Goal: Check status: Check status

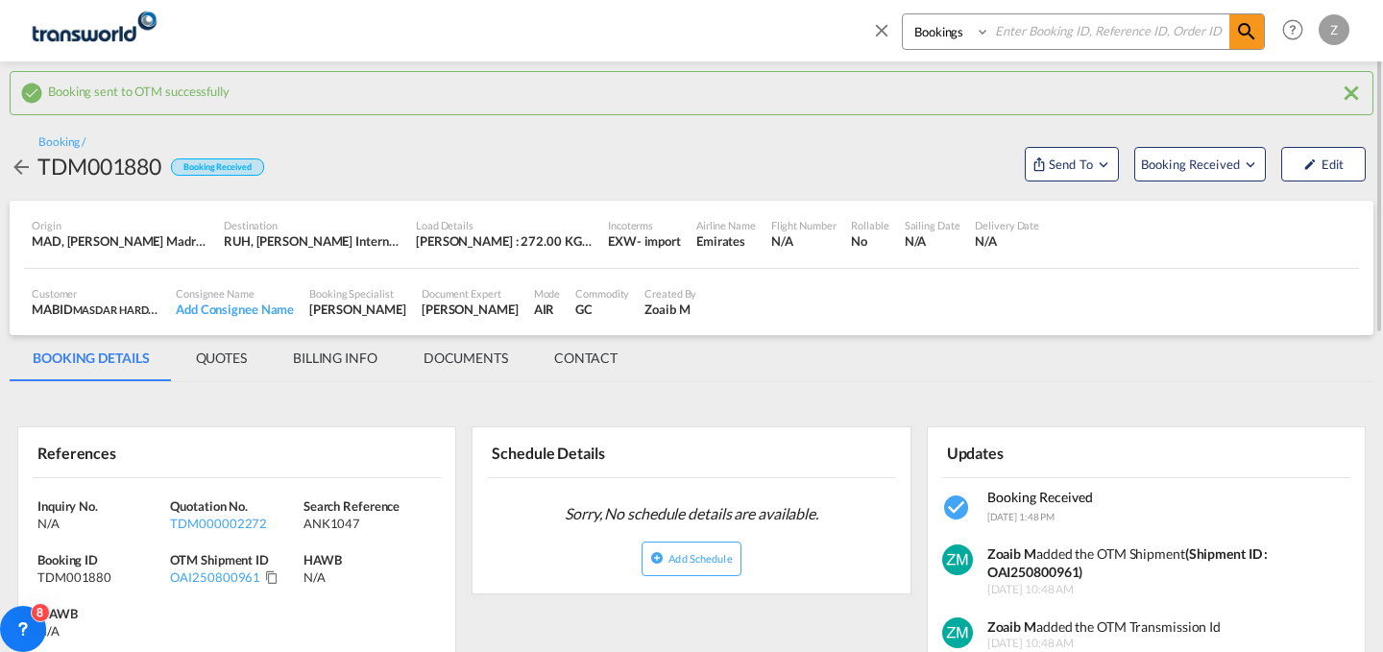
drag, startPoint x: 0, startPoint y: 0, endPoint x: 1093, endPoint y: 31, distance: 1093.3
click at [1093, 31] on input at bounding box center [1109, 31] width 239 height 34
paste input "TDM000002105"
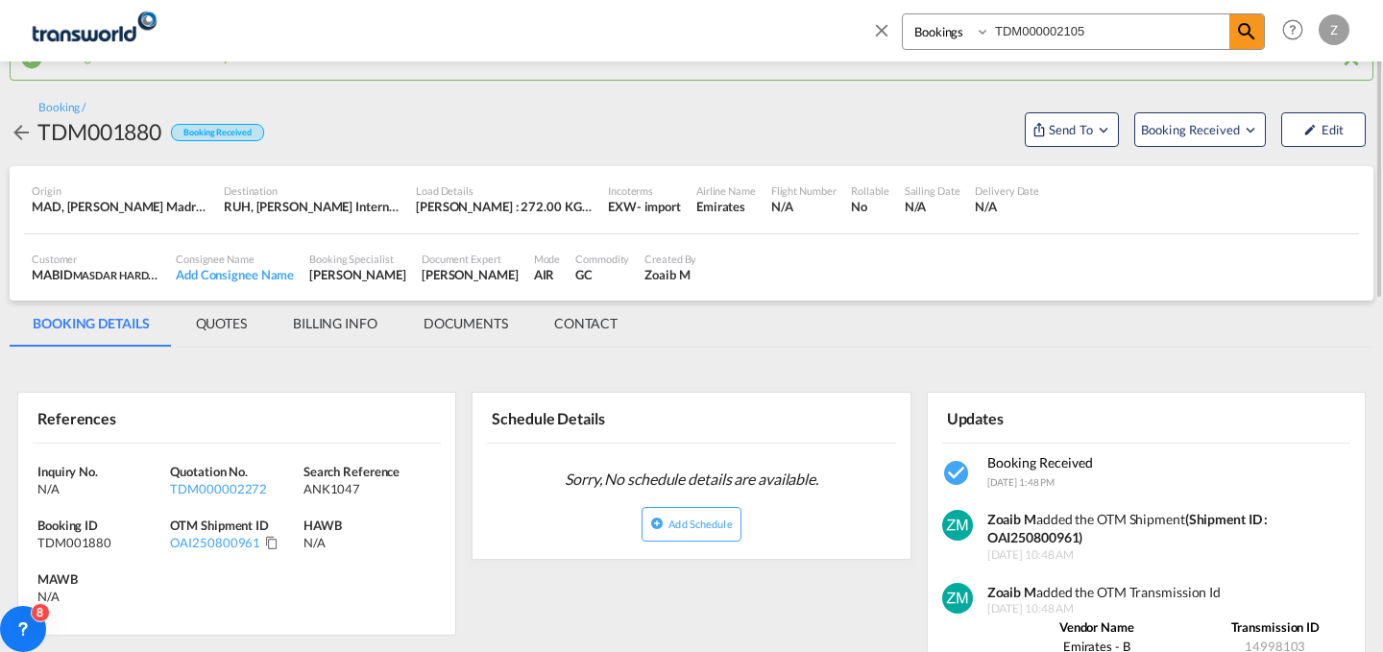
type input "TDM000002105"
click at [932, 31] on select "Bookings Quotes Enquiries" at bounding box center [948, 31] width 91 height 35
select select "Quotes"
click at [903, 14] on select "Bookings Quotes Enquiries" at bounding box center [948, 31] width 91 height 35
click at [1229, 38] on span at bounding box center [1246, 31] width 35 height 35
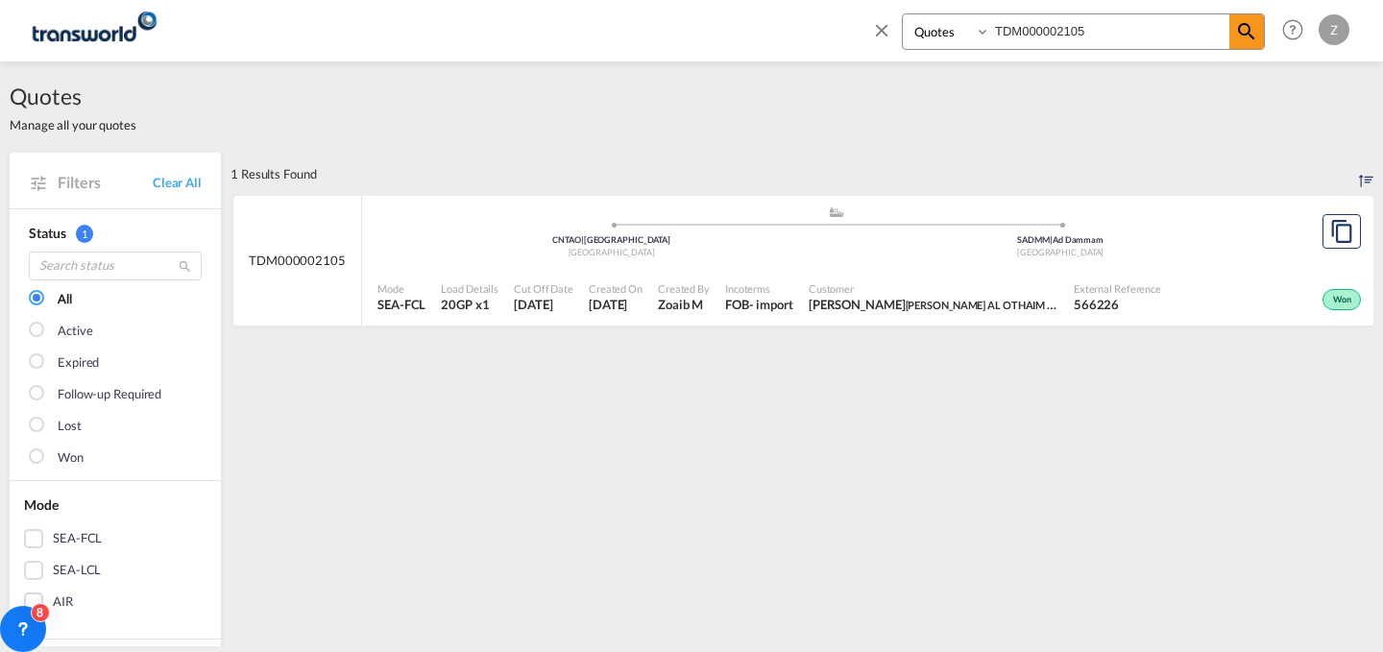
click at [883, 288] on span "Customer" at bounding box center [934, 288] width 250 height 14
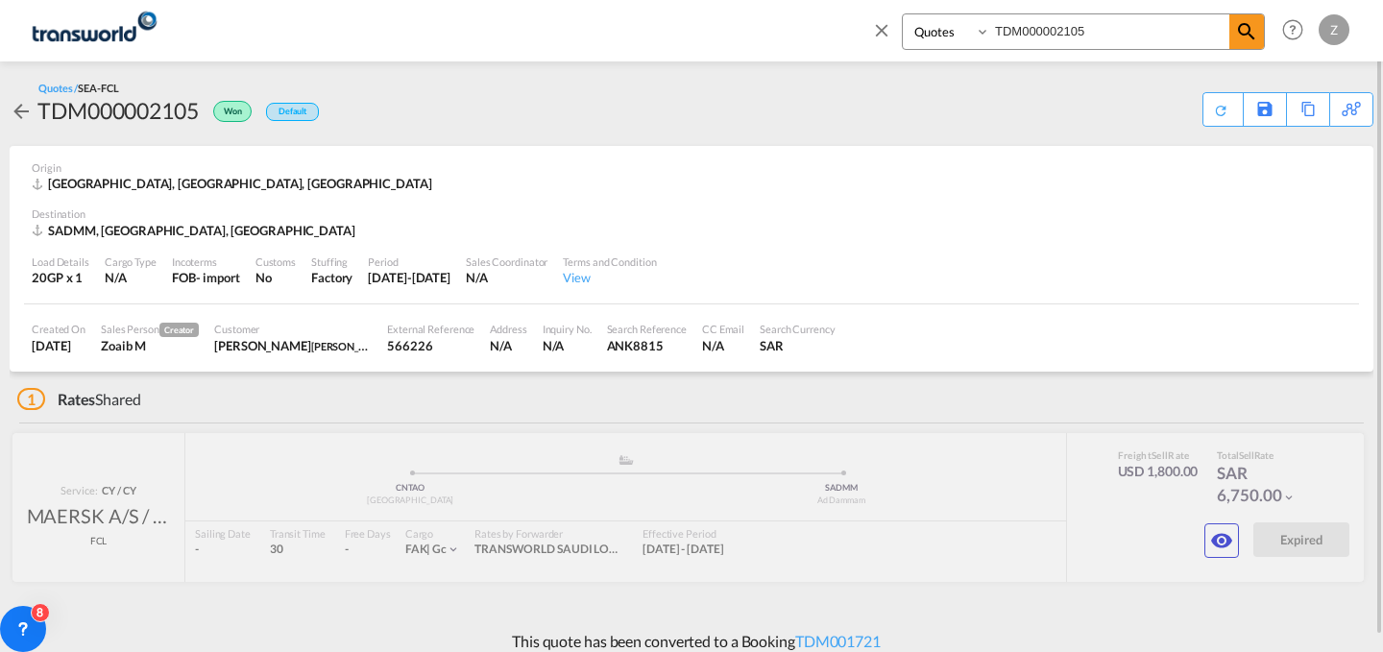
scroll to position [15, 0]
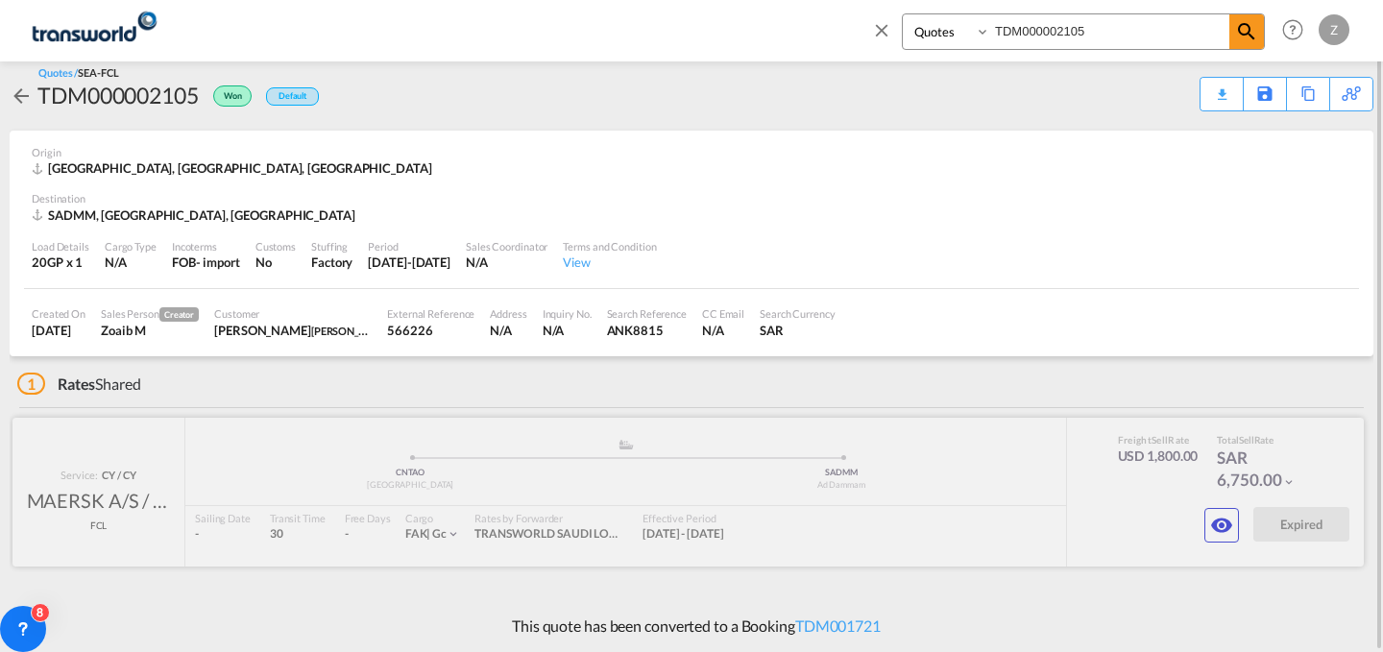
click at [1227, 525] on md-icon "icon-eye" at bounding box center [1221, 525] width 23 height 23
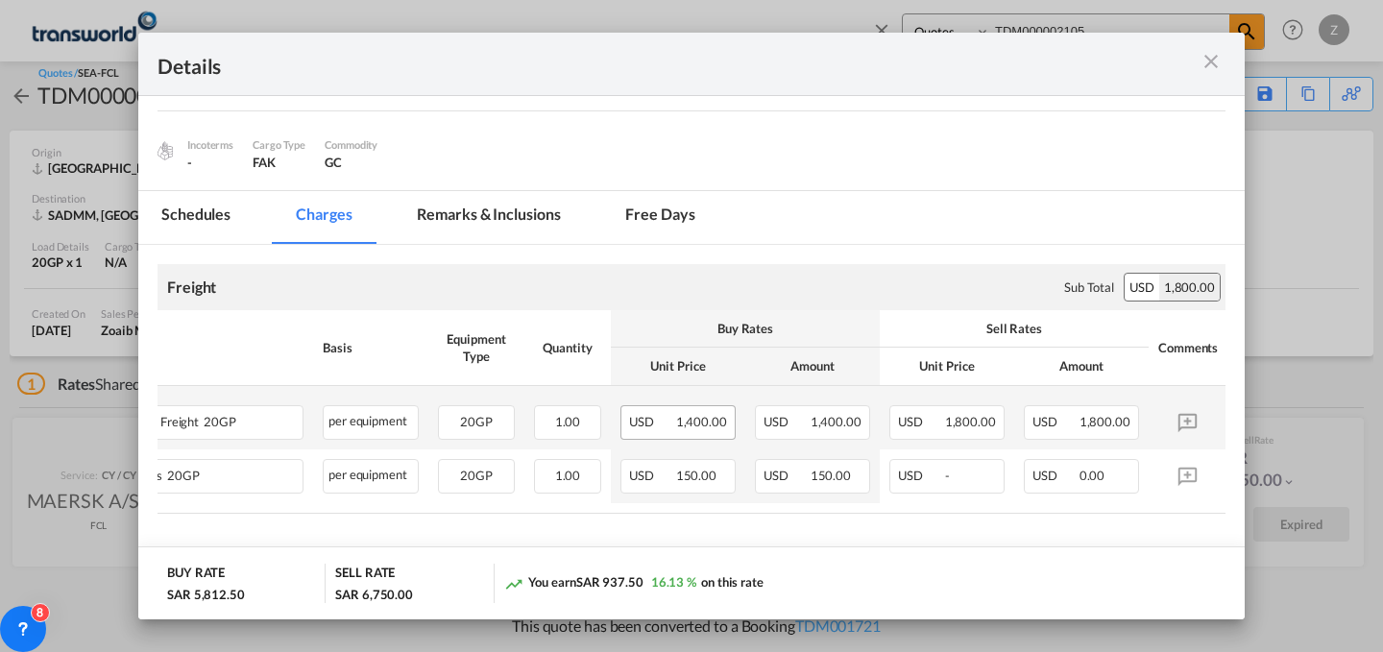
scroll to position [0, 0]
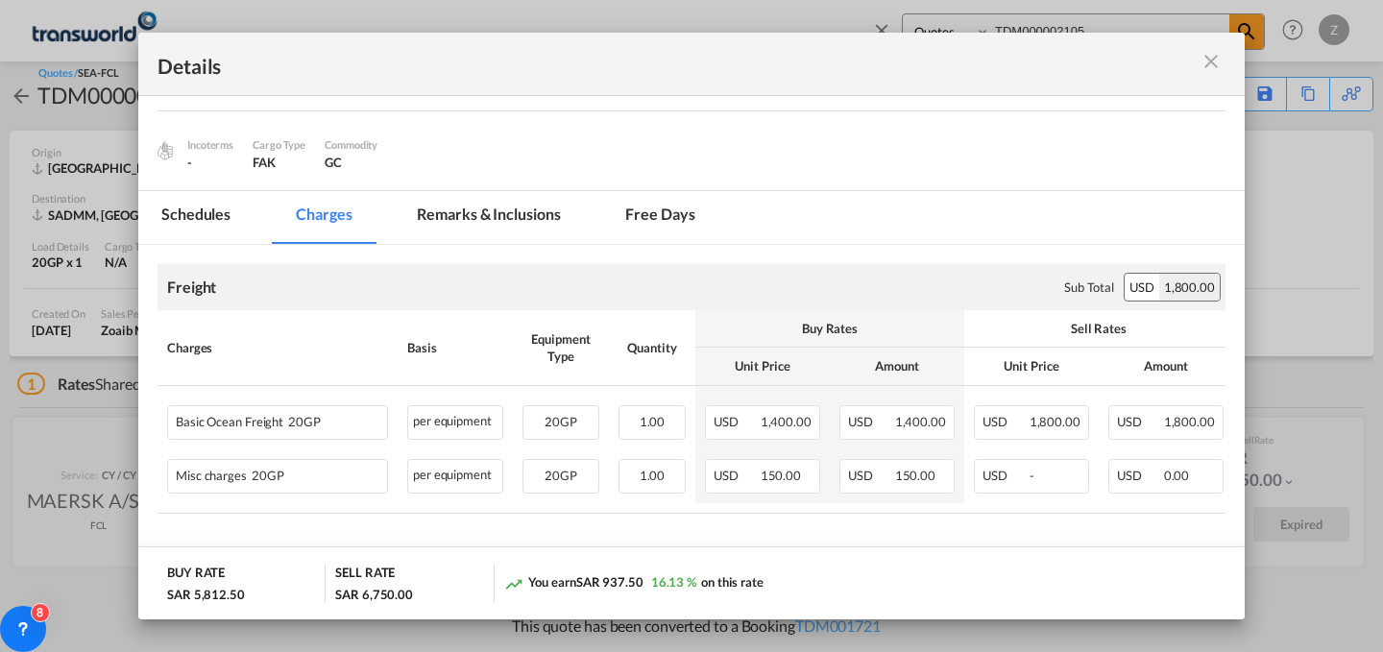
click at [1204, 66] on md-icon "icon-close m-3 fg-AAA8AD cursor" at bounding box center [1210, 61] width 23 height 23
